Goal: Navigation & Orientation: Find specific page/section

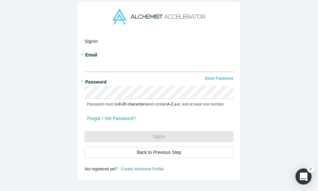
type input "[PERSON_NAME][EMAIL_ADDRESS][PERSON_NAME][DOMAIN_NAME]"
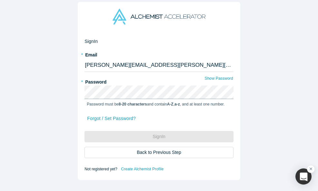
click at [159, 137] on button "Sign In" at bounding box center [159, 136] width 149 height 11
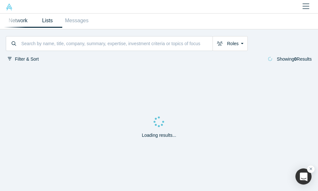
click at [52, 21] on link "Lists" at bounding box center [47, 21] width 29 height 14
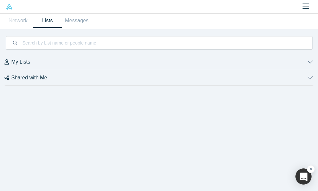
click at [21, 66] on button "My Lists" at bounding box center [159, 61] width 309 height 15
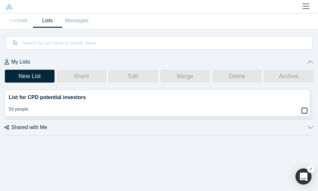
click at [57, 102] on link "List for CPD potential investors 59 people" at bounding box center [157, 103] width 305 height 27
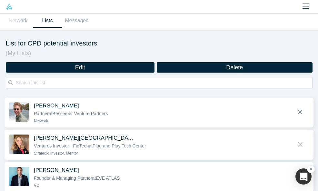
click at [64, 106] on span "[PERSON_NAME]" at bounding box center [56, 106] width 45 height 6
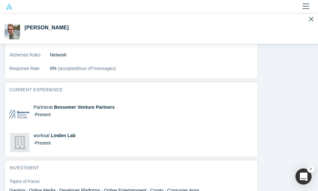
scroll to position [192, 0]
